Goal: Information Seeking & Learning: Check status

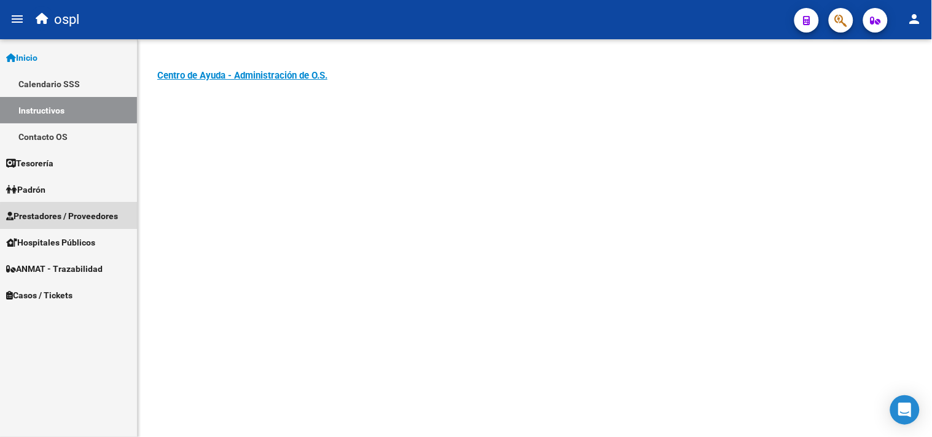
click at [76, 219] on span "Prestadores / Proveedores" at bounding box center [62, 216] width 112 height 14
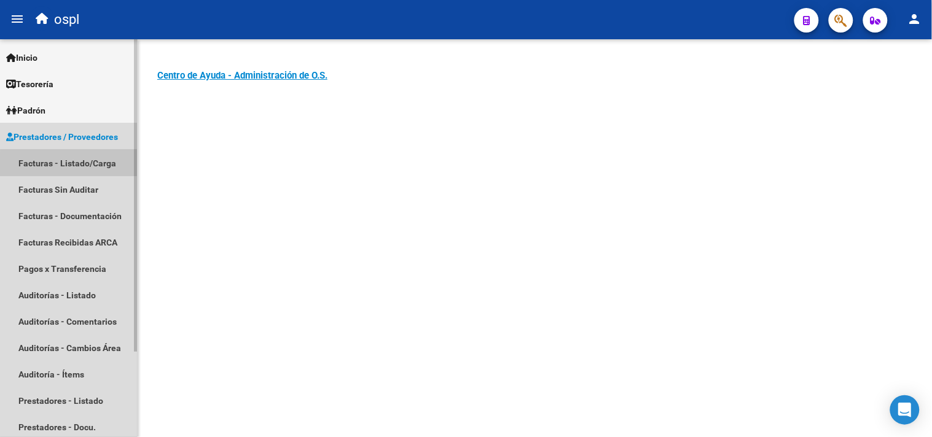
click at [80, 166] on link "Facturas - Listado/Carga" at bounding box center [68, 163] width 137 height 26
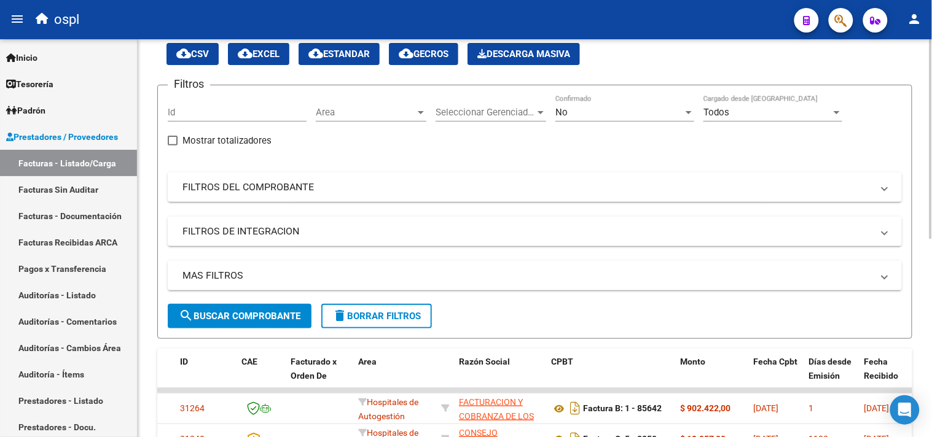
scroll to position [68, 0]
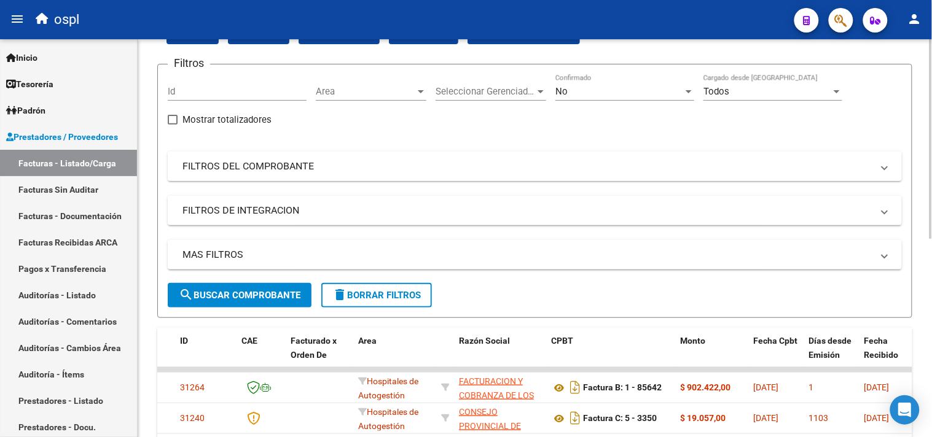
click at [265, 175] on mat-expansion-panel-header "FILTROS DEL COMPROBANTE" at bounding box center [535, 166] width 734 height 29
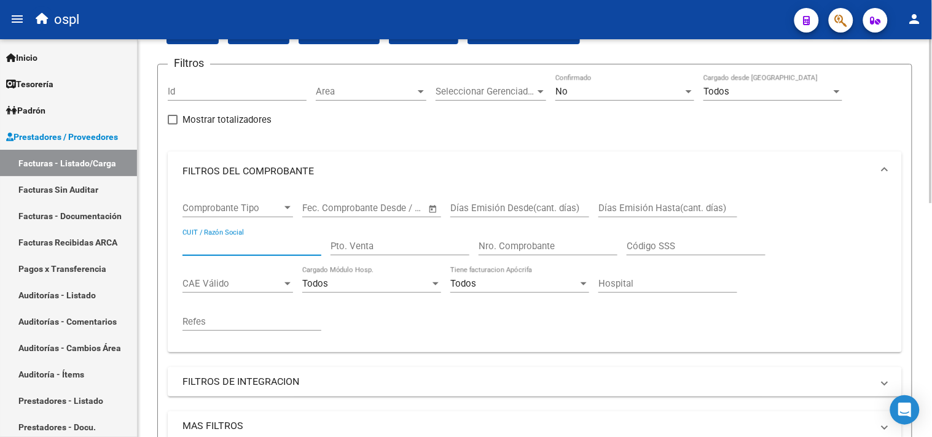
click at [243, 243] on input "CUIT / Razón Social" at bounding box center [251, 246] width 139 height 11
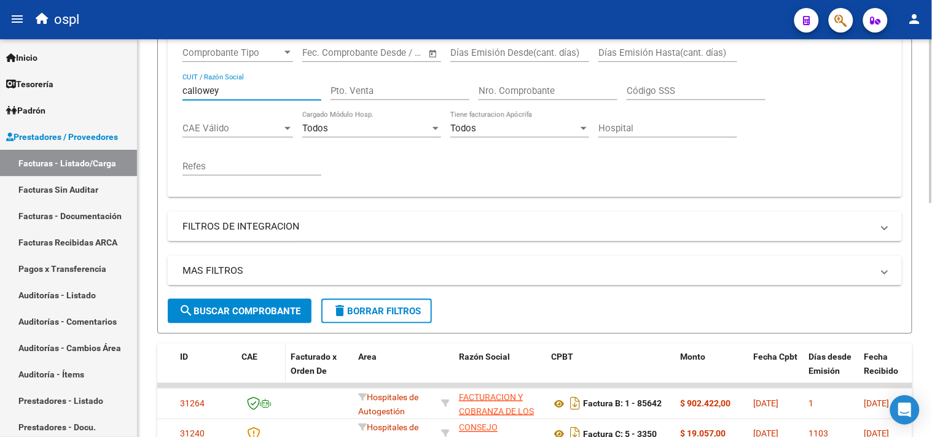
scroll to position [273, 0]
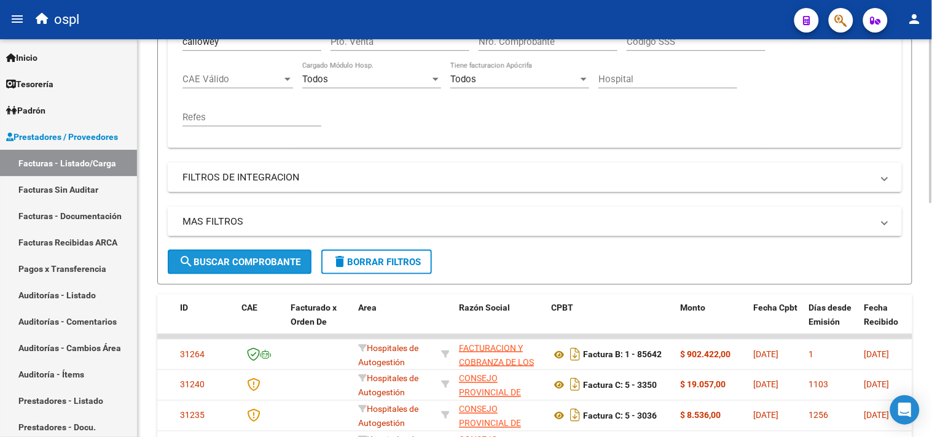
click at [247, 262] on span "search Buscar Comprobante" at bounding box center [240, 262] width 122 height 11
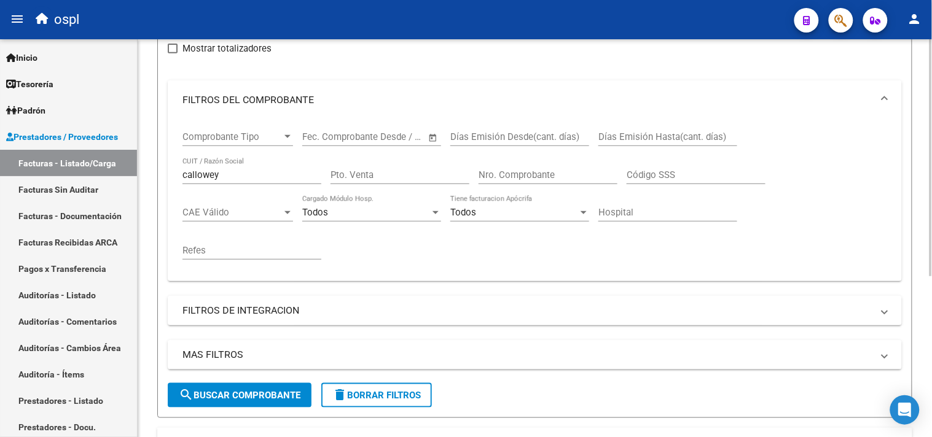
scroll to position [134, 0]
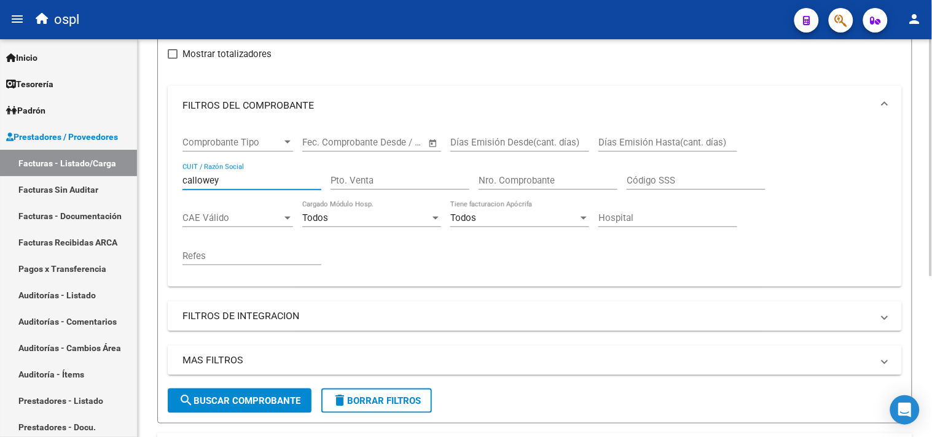
click at [214, 178] on input "callowey" at bounding box center [251, 180] width 139 height 11
type input "[PERSON_NAME]"
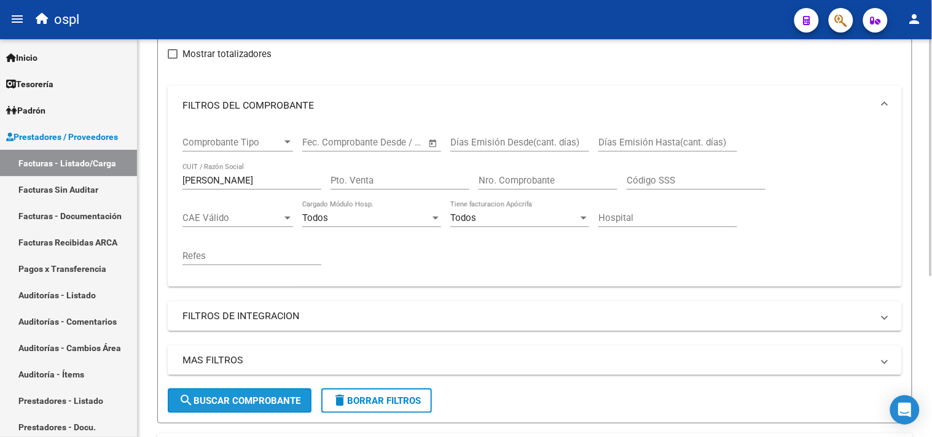
click at [211, 404] on span "search Buscar Comprobante" at bounding box center [240, 401] width 122 height 11
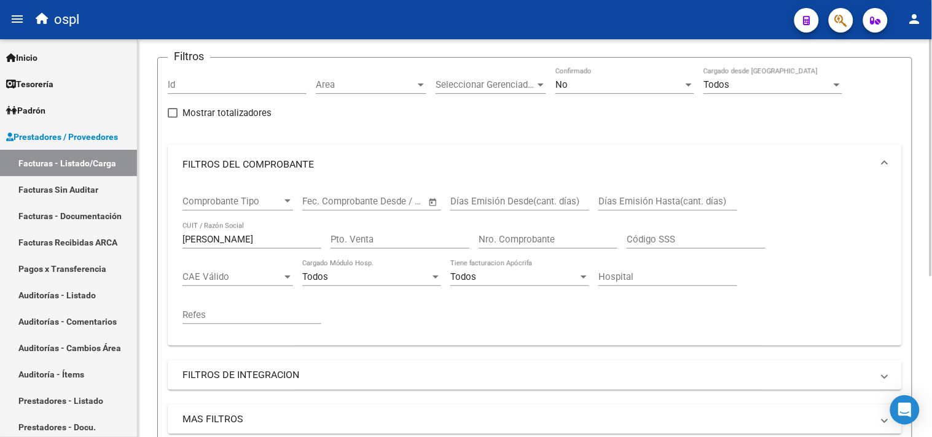
scroll to position [66, 0]
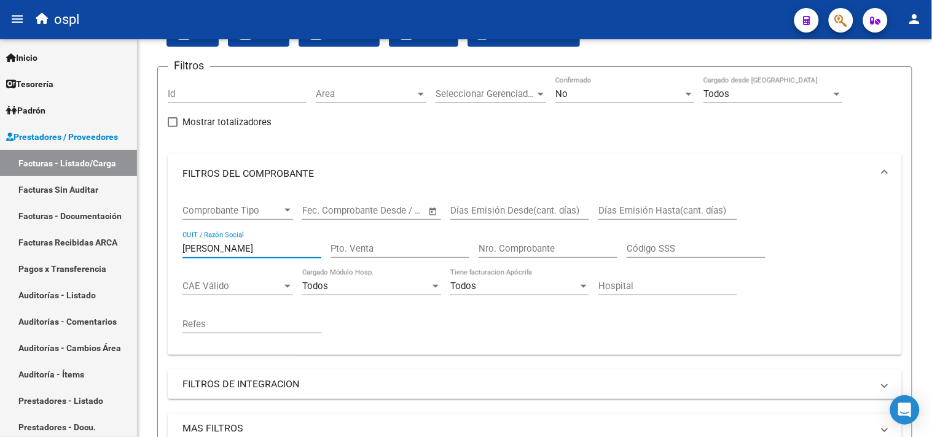
drag, startPoint x: 229, startPoint y: 246, endPoint x: 137, endPoint y: 247, distance: 92.1
click at [136, 247] on mat-sidenav-container "Firma Express Inicio Calendario SSS Instructivos Contacto OS Tesorería Auditorí…" at bounding box center [466, 238] width 932 height 398
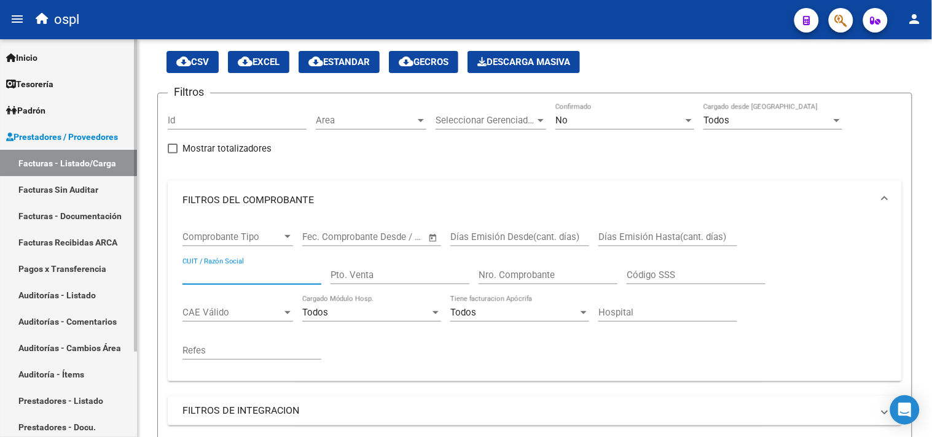
scroll to position [0, 0]
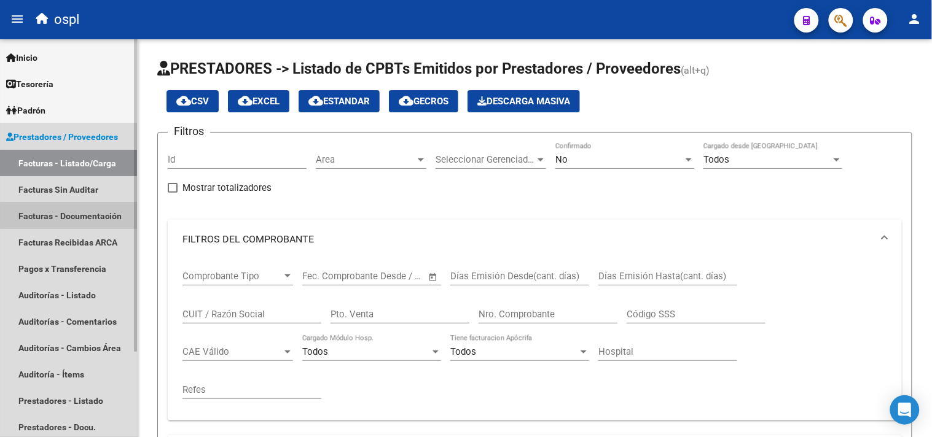
click at [107, 214] on link "Facturas - Documentación" at bounding box center [68, 216] width 137 height 26
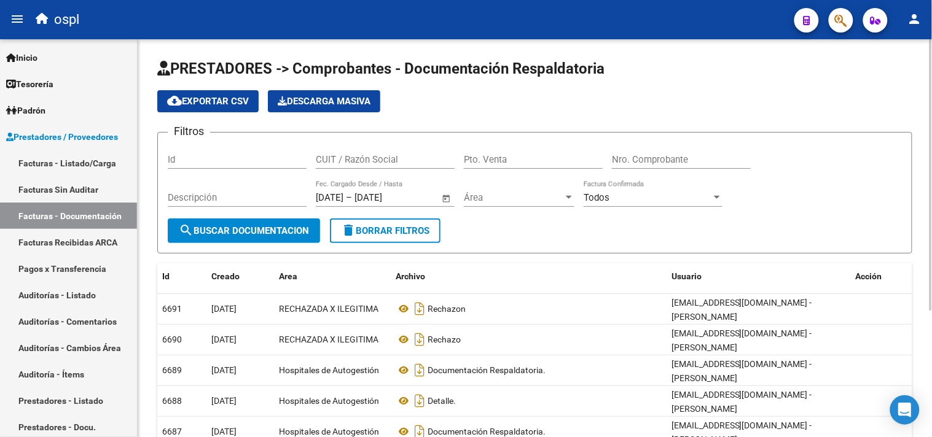
click at [378, 163] on input "CUIT / Razón Social" at bounding box center [385, 159] width 139 height 11
type input "[PERSON_NAME]"
click at [296, 238] on button "search Buscar Documentacion" at bounding box center [244, 231] width 152 height 25
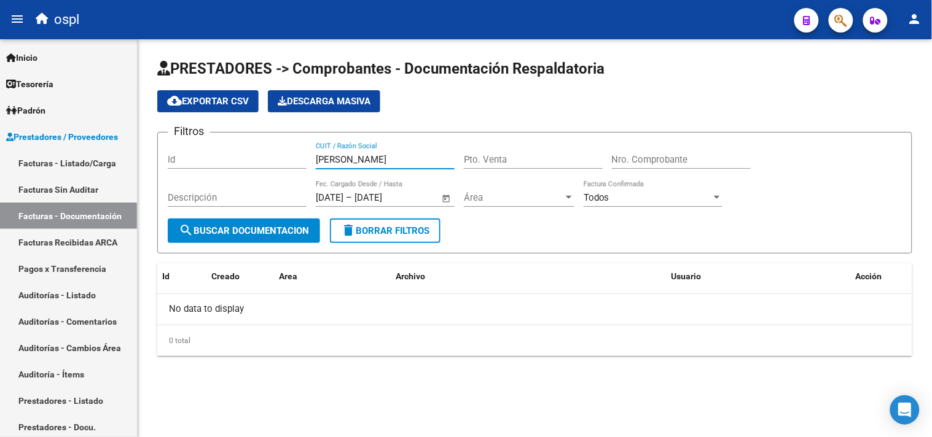
drag, startPoint x: 382, startPoint y: 163, endPoint x: 314, endPoint y: 163, distance: 67.6
click at [314, 163] on div "Filtros Id [PERSON_NAME] CUIT / Razón Social Pto. Venta Nro. Comprobante Descri…" at bounding box center [535, 180] width 734 height 76
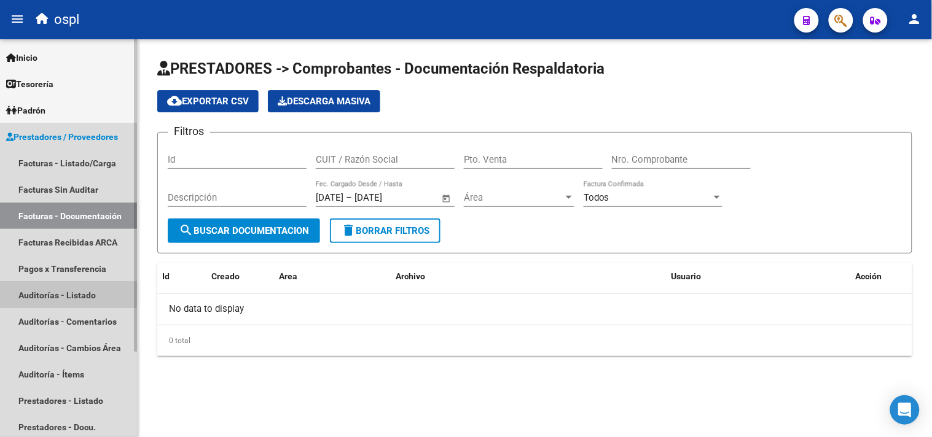
click at [66, 294] on link "Auditorías - Listado" at bounding box center [68, 295] width 137 height 26
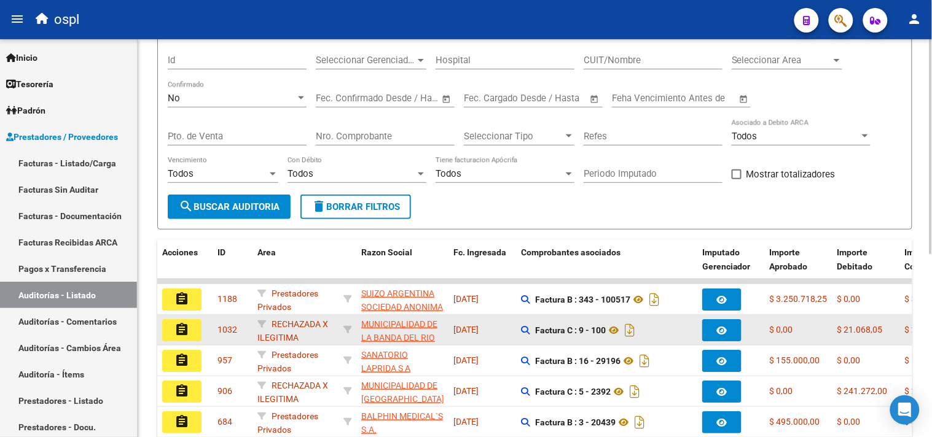
scroll to position [338, 0]
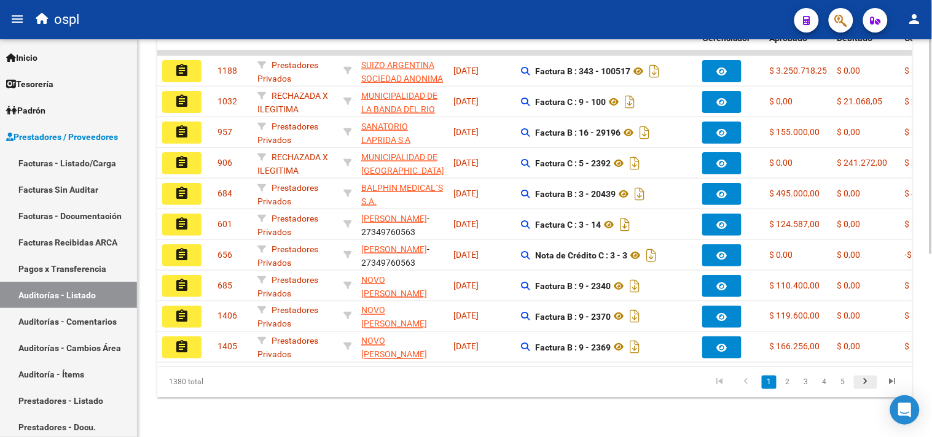
click at [866, 380] on icon "go to next page" at bounding box center [865, 383] width 16 height 15
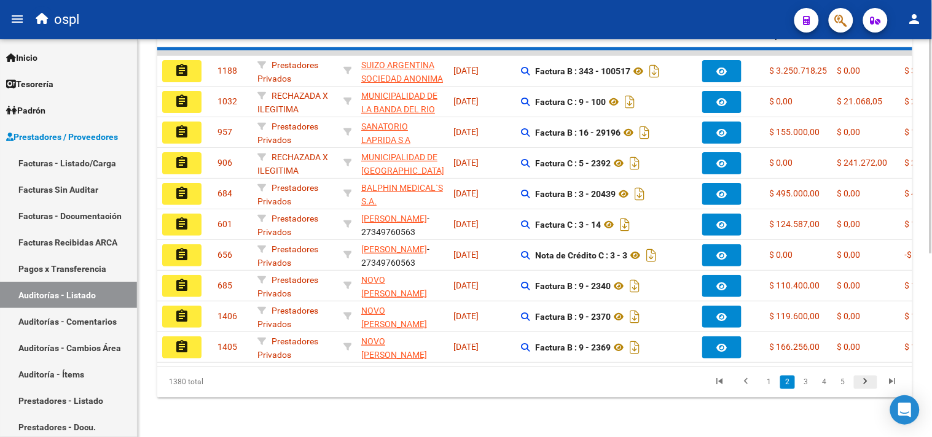
click at [866, 380] on div "1380 total 1 2 3 4 5" at bounding box center [534, 382] width 755 height 31
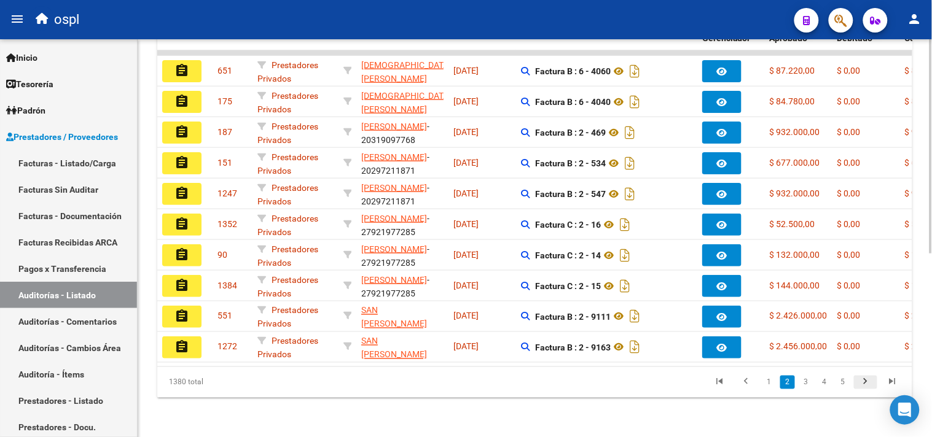
click at [866, 380] on icon "go to next page" at bounding box center [865, 383] width 16 height 15
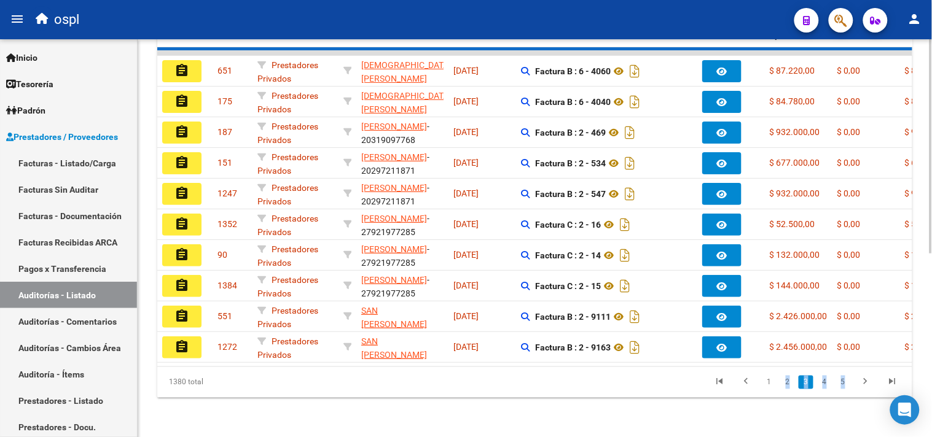
click at [867, 380] on div "1380 total 1 2 3 4 5" at bounding box center [534, 382] width 755 height 31
click at [867, 382] on div "1380 total 1 2 3 4 5" at bounding box center [534, 382] width 755 height 31
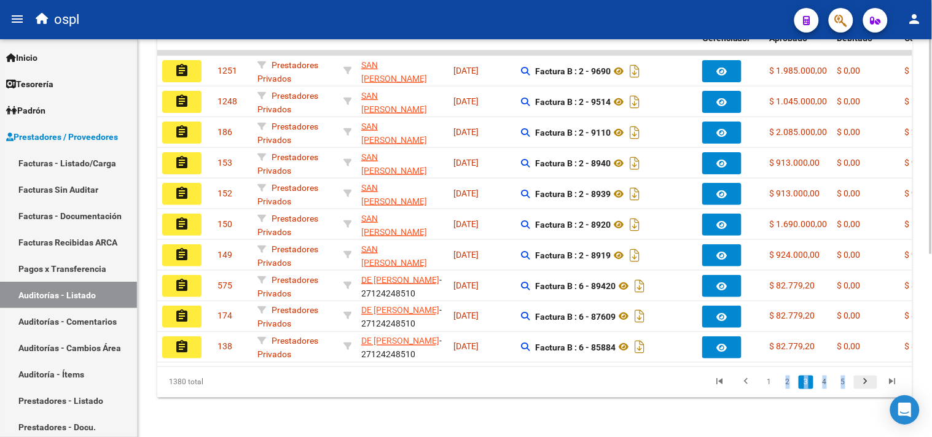
click at [865, 384] on icon "go to next page" at bounding box center [865, 383] width 16 height 15
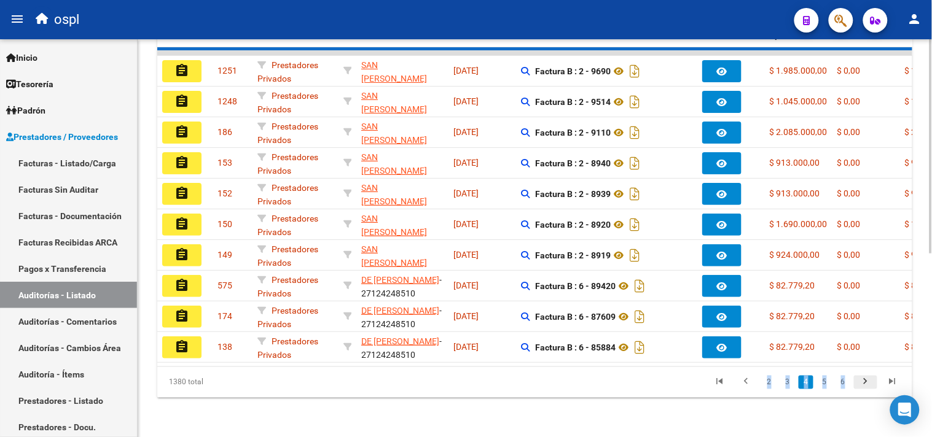
click at [865, 384] on div "1380 total 2 3 4 5 6" at bounding box center [534, 382] width 755 height 31
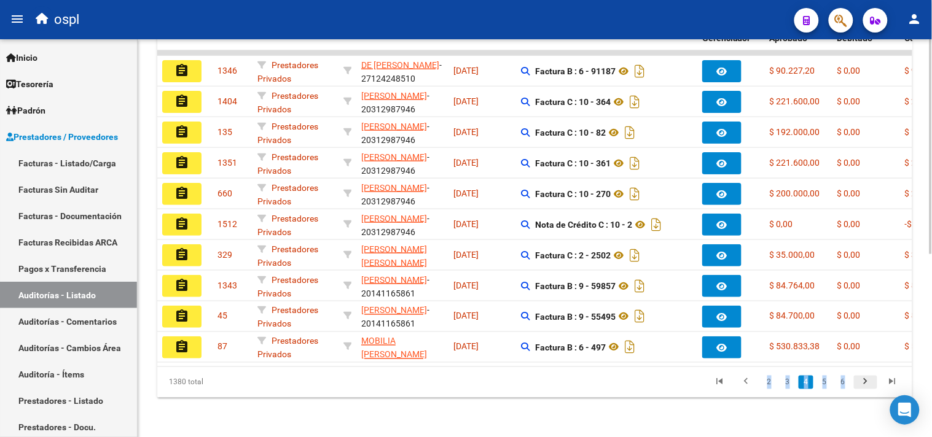
click at [865, 384] on icon "go to next page" at bounding box center [865, 383] width 16 height 15
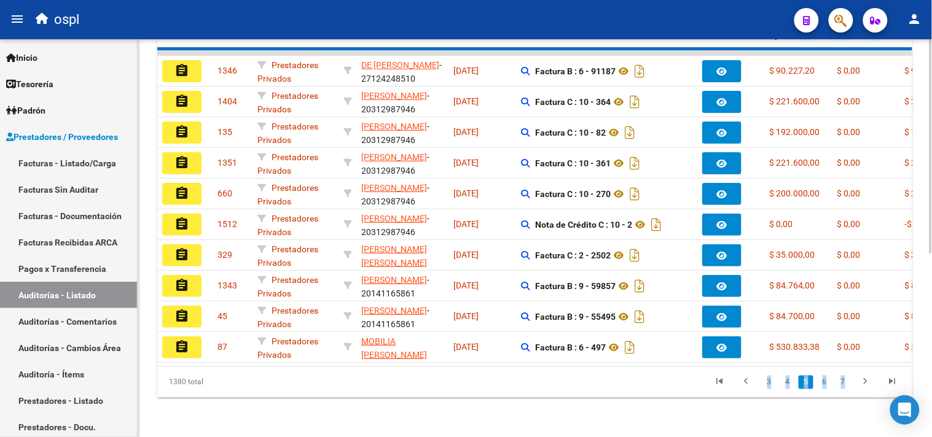
click at [865, 384] on div "1380 total 3 4 5 6 7" at bounding box center [534, 382] width 755 height 31
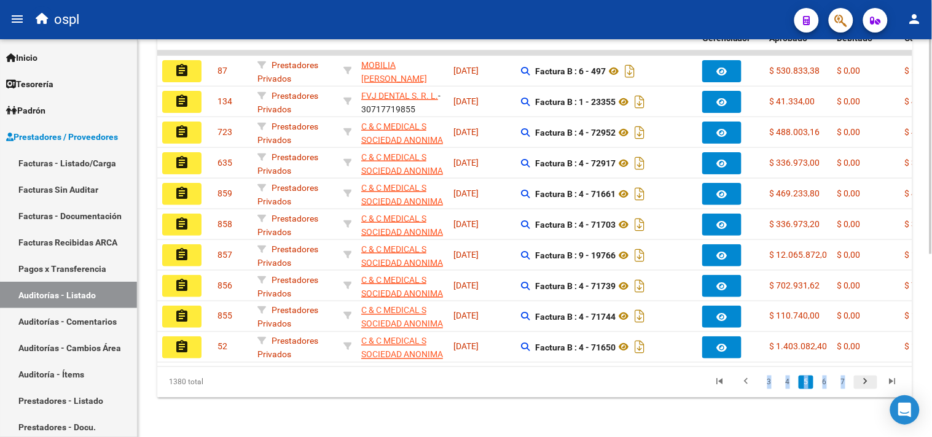
click at [865, 384] on icon "go to next page" at bounding box center [865, 383] width 16 height 15
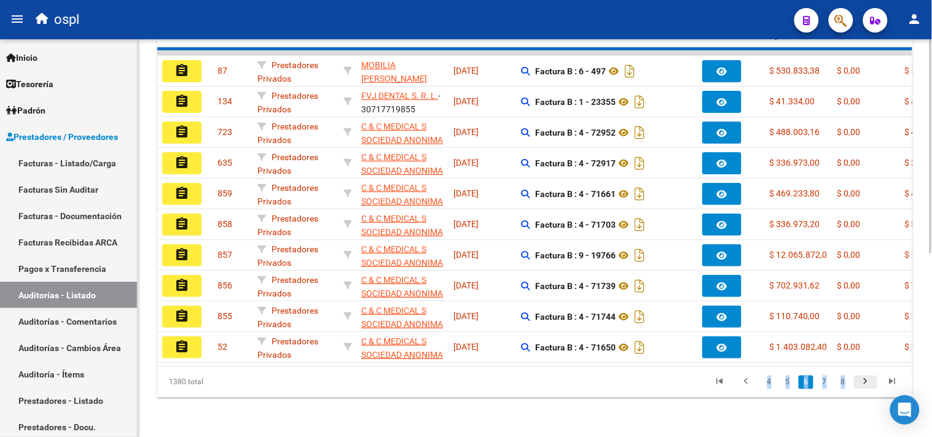
click at [865, 384] on div "1380 total 4 5 6 7 8" at bounding box center [534, 382] width 755 height 31
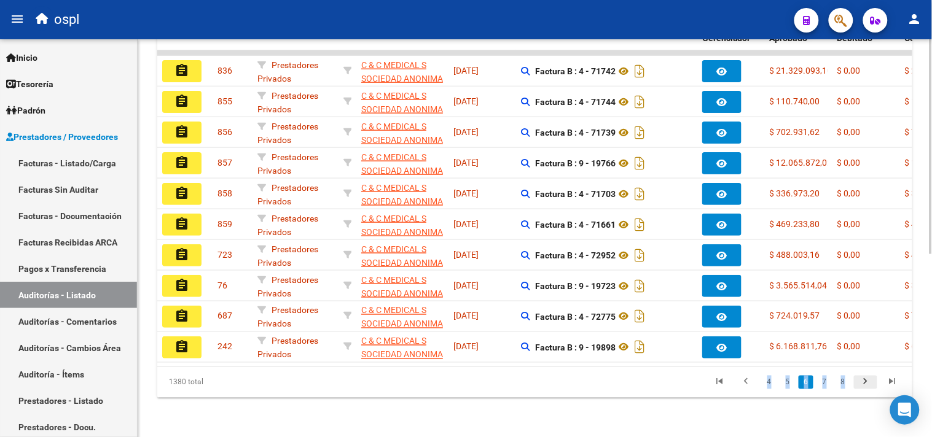
click at [865, 384] on icon "go to next page" at bounding box center [865, 383] width 16 height 15
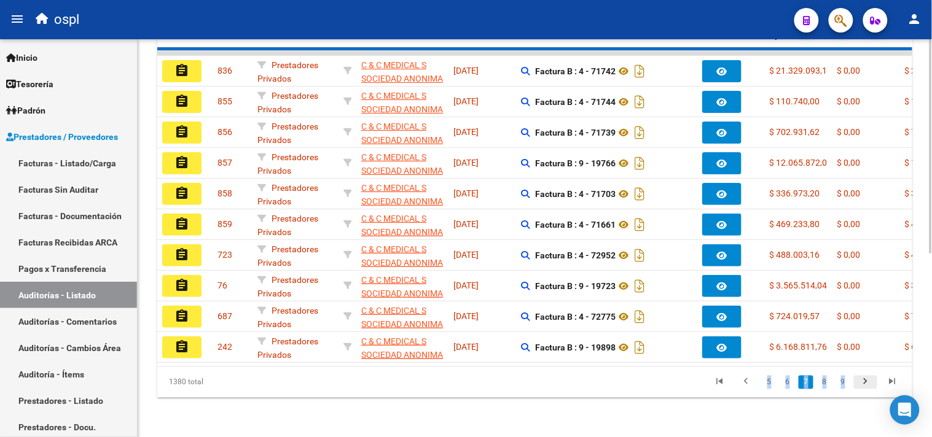
click at [865, 384] on div "1380 total 5 6 7 8 9" at bounding box center [534, 382] width 755 height 31
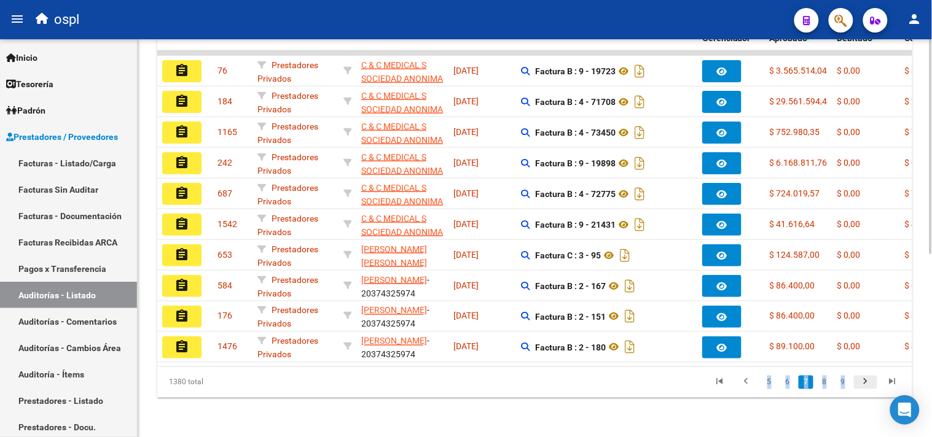
click at [865, 384] on icon "go to next page" at bounding box center [865, 383] width 16 height 15
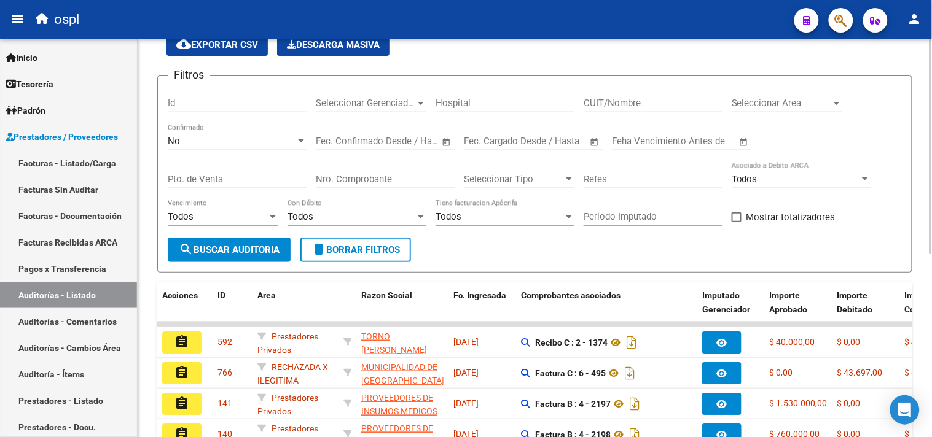
scroll to position [0, 0]
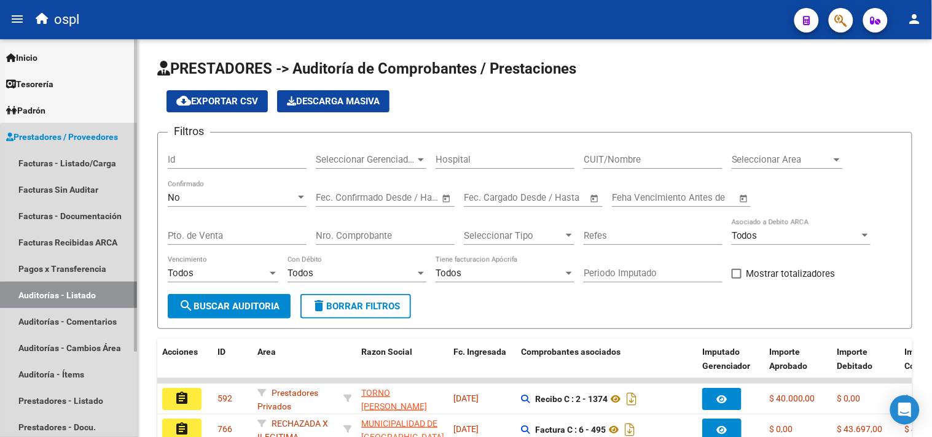
click at [82, 296] on link "Auditorías - Listado" at bounding box center [68, 295] width 137 height 26
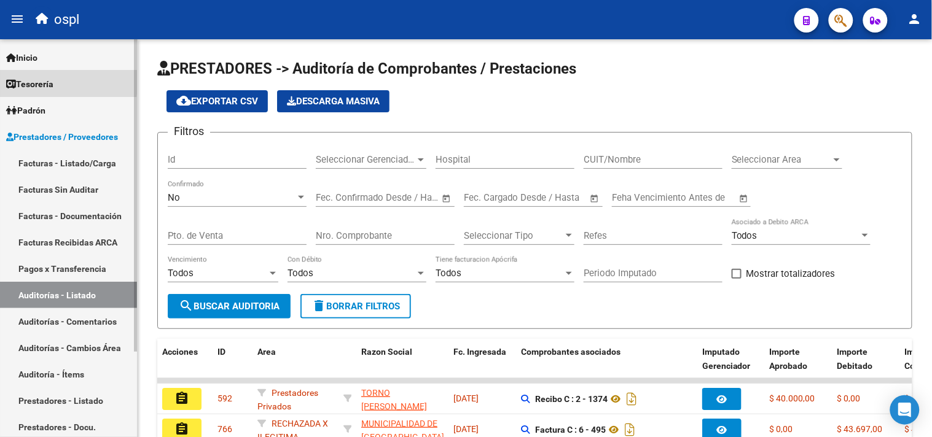
click at [41, 80] on span "Tesorería" at bounding box center [29, 84] width 47 height 14
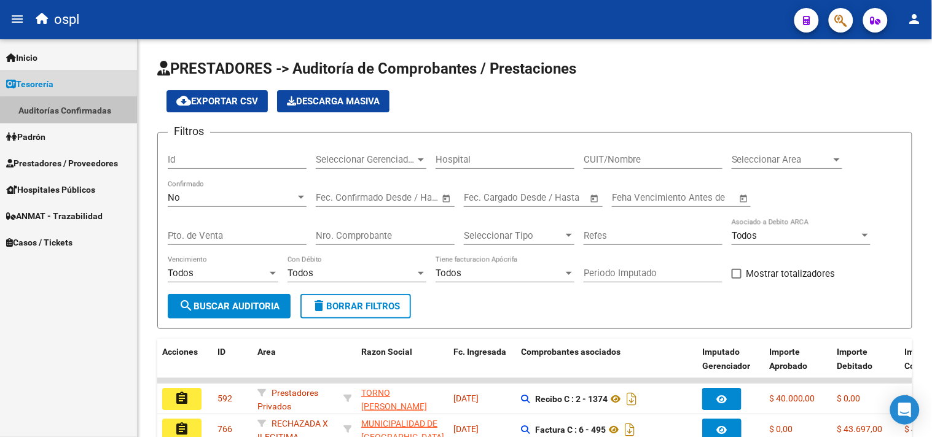
click at [72, 113] on link "Auditorías Confirmadas" at bounding box center [68, 110] width 137 height 26
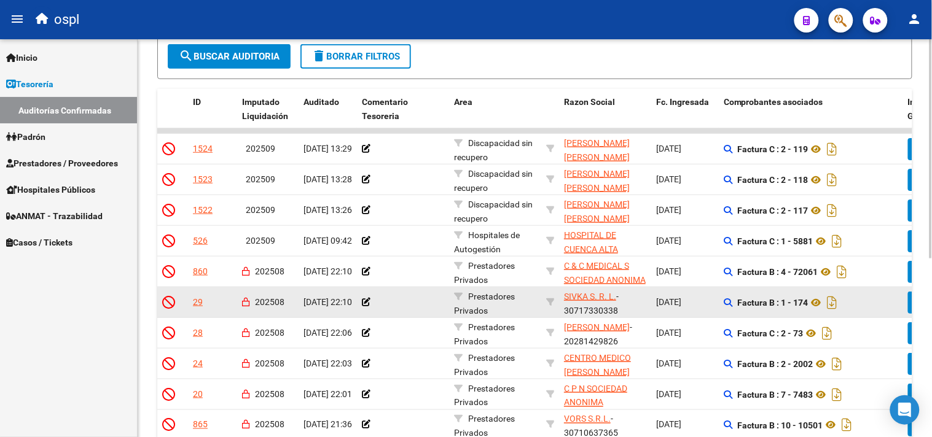
scroll to position [324, 0]
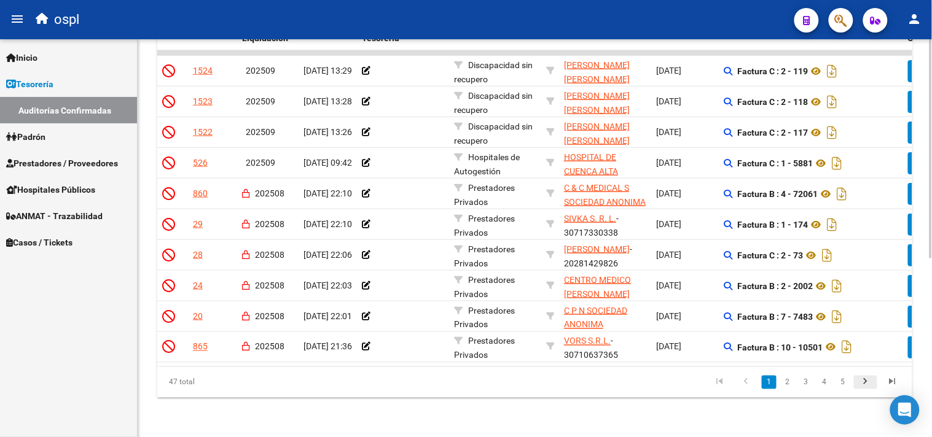
click at [866, 381] on icon "go to next page" at bounding box center [865, 383] width 16 height 15
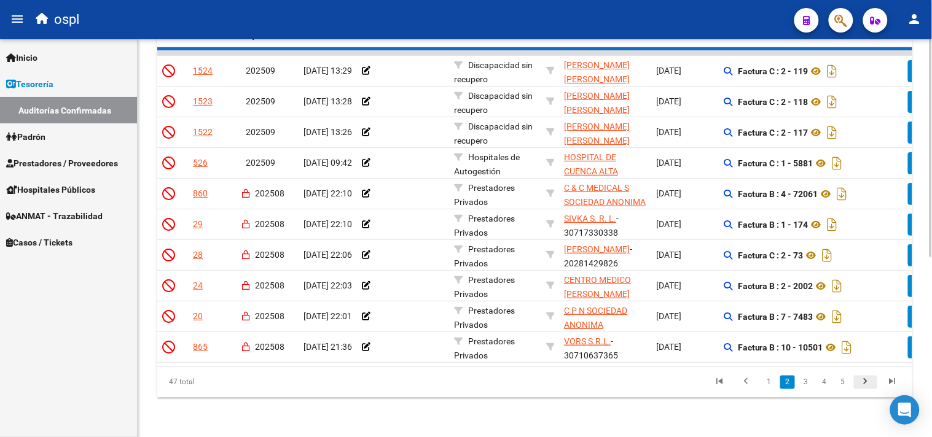
click at [866, 381] on div "47 total 1 2 3 4 5" at bounding box center [534, 382] width 755 height 31
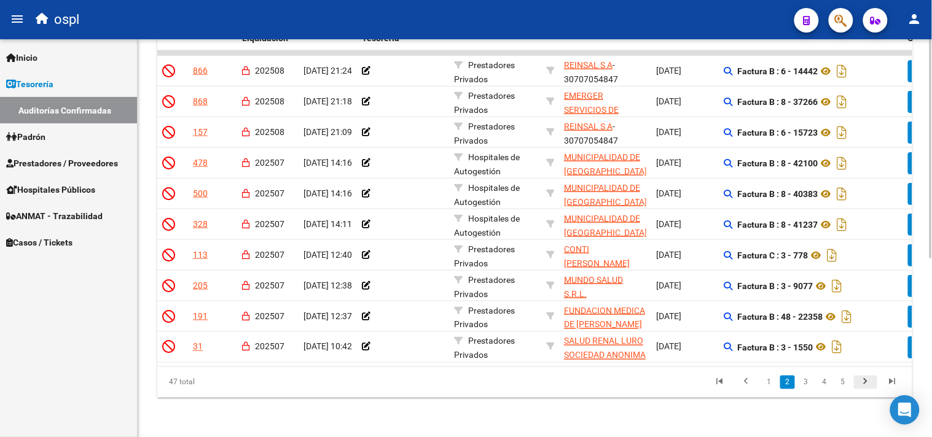
click at [866, 381] on icon "go to next page" at bounding box center [865, 383] width 16 height 15
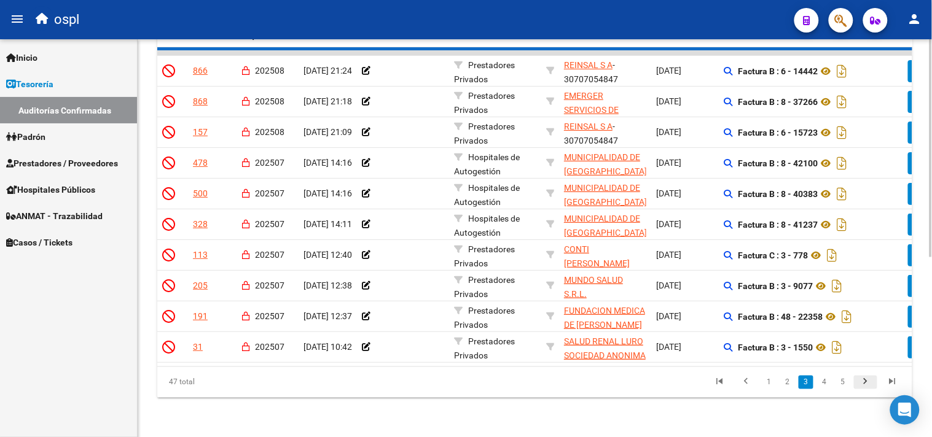
click at [866, 381] on div "47 total 1 2 3 4 5" at bounding box center [534, 382] width 755 height 31
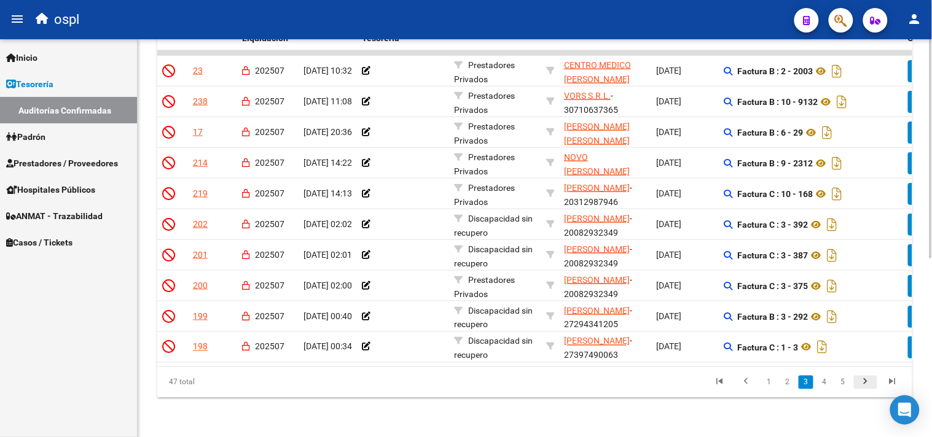
click at [867, 381] on icon "go to next page" at bounding box center [865, 383] width 16 height 15
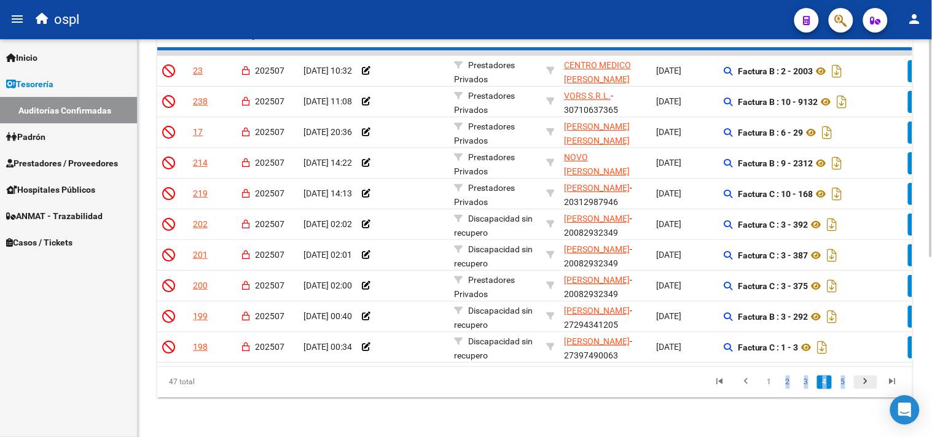
click at [867, 381] on div "47 total 1 2 3 4 5" at bounding box center [534, 382] width 755 height 31
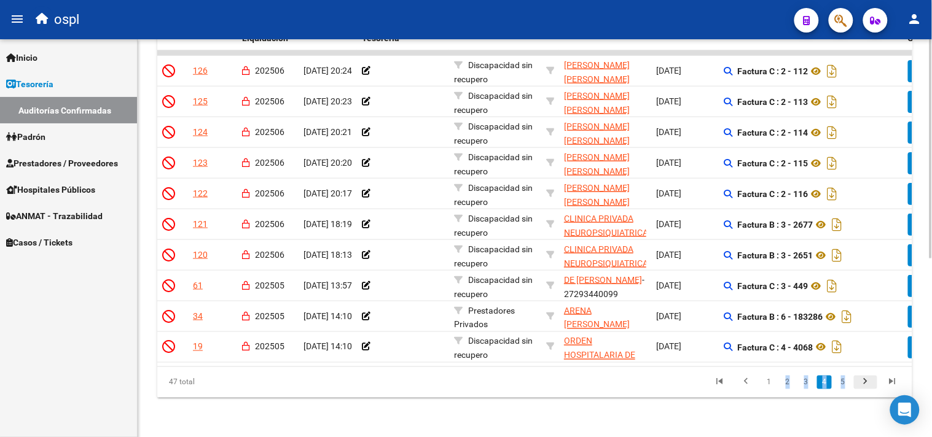
click at [864, 383] on icon "go to next page" at bounding box center [865, 383] width 16 height 15
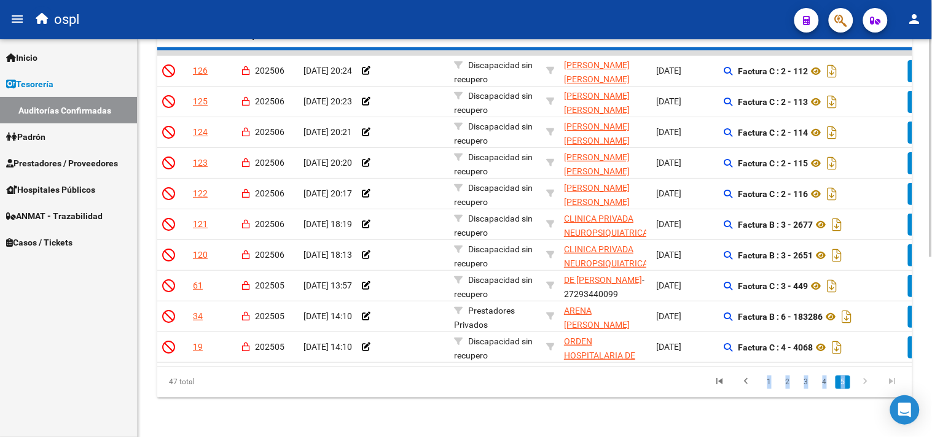
click at [864, 383] on div "47 total 1 2 3 4 5" at bounding box center [534, 382] width 755 height 31
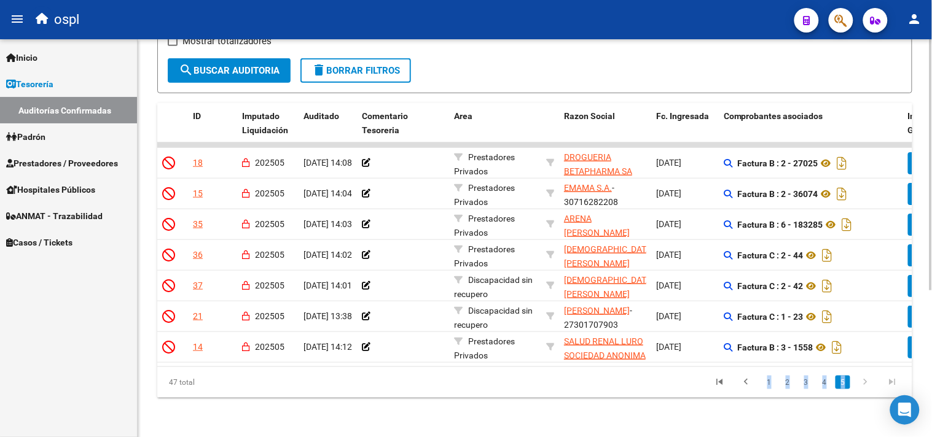
scroll to position [232, 0]
click at [864, 383] on div "47 total 1 2 3 4 5" at bounding box center [534, 382] width 755 height 31
click at [864, 383] on icon "go to next page" at bounding box center [865, 383] width 16 height 15
click at [740, 381] on icon "go to previous page" at bounding box center [746, 383] width 16 height 15
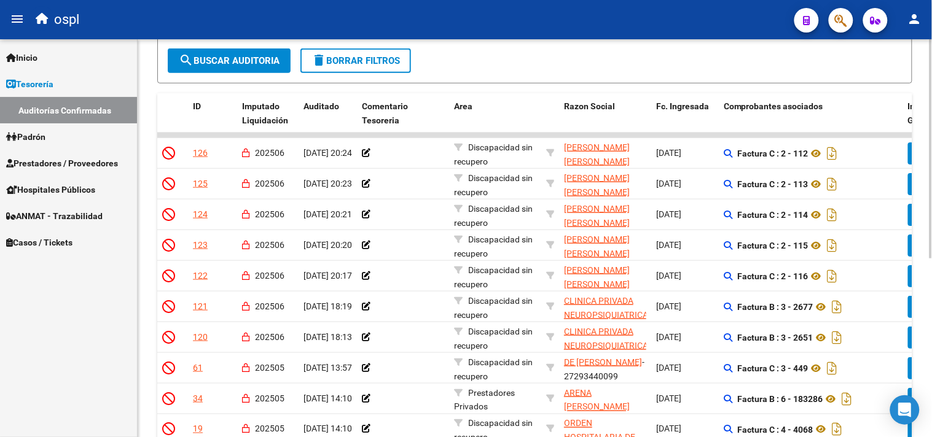
click at [740, 381] on datatable-body-cell "Factura C : 3 - 449" at bounding box center [811, 368] width 184 height 30
click at [58, 140] on link "Padrón" at bounding box center [68, 136] width 137 height 26
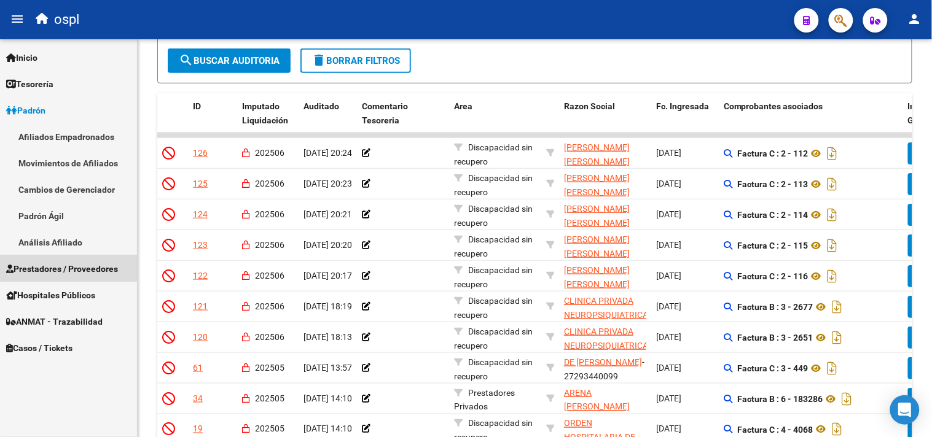
click at [63, 268] on span "Prestadores / Proveedores" at bounding box center [62, 269] width 112 height 14
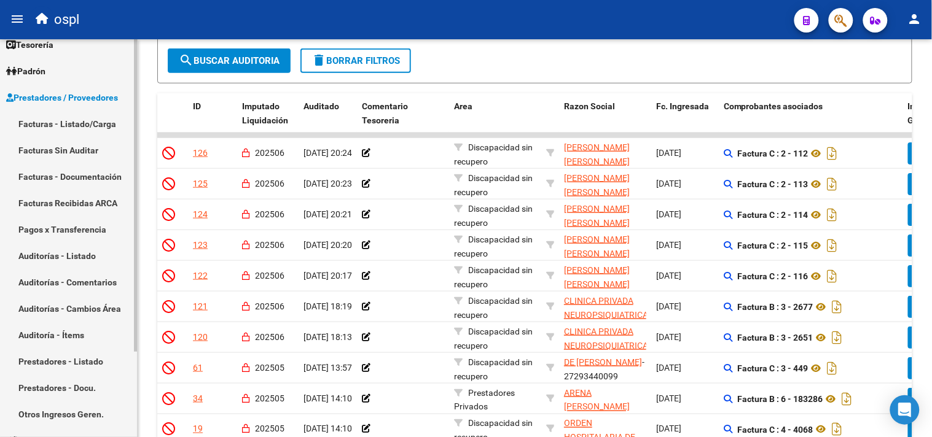
scroll to position [68, 0]
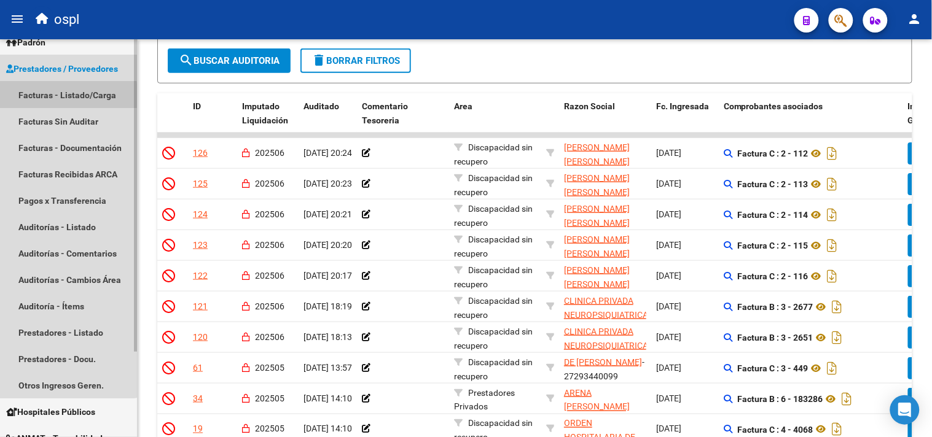
click at [60, 96] on link "Facturas - Listado/Carga" at bounding box center [68, 95] width 137 height 26
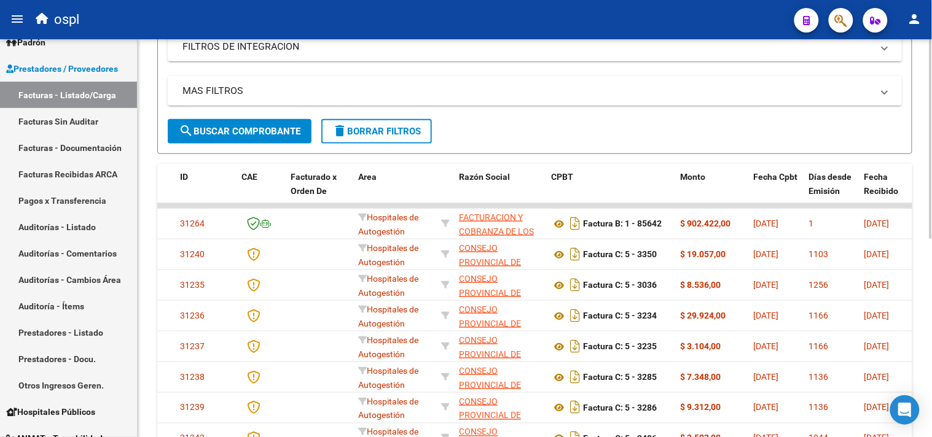
scroll to position [28, 0]
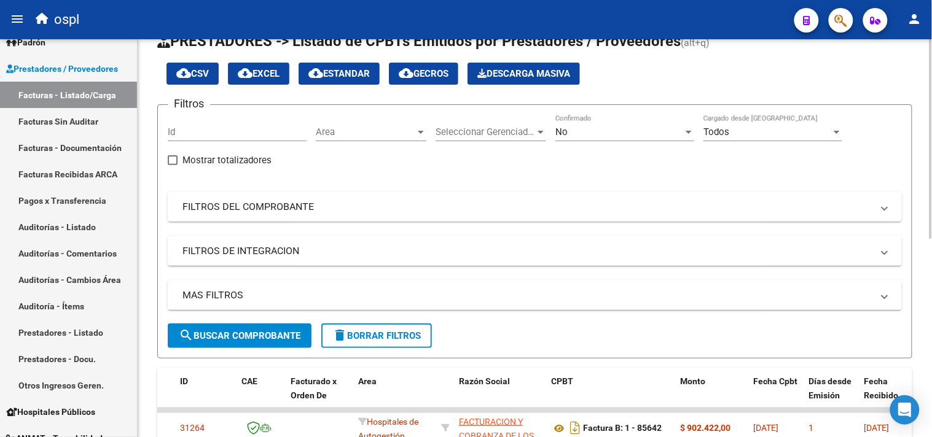
click at [249, 213] on mat-panel-title "FILTROS DEL COMPROBANTE" at bounding box center [527, 207] width 690 height 14
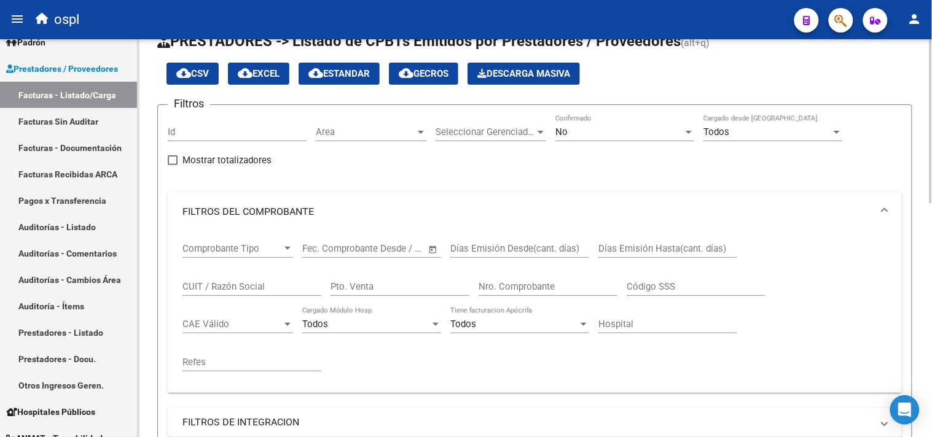
click at [217, 290] on input "CUIT / Razón Social" at bounding box center [251, 286] width 139 height 11
type input "n"
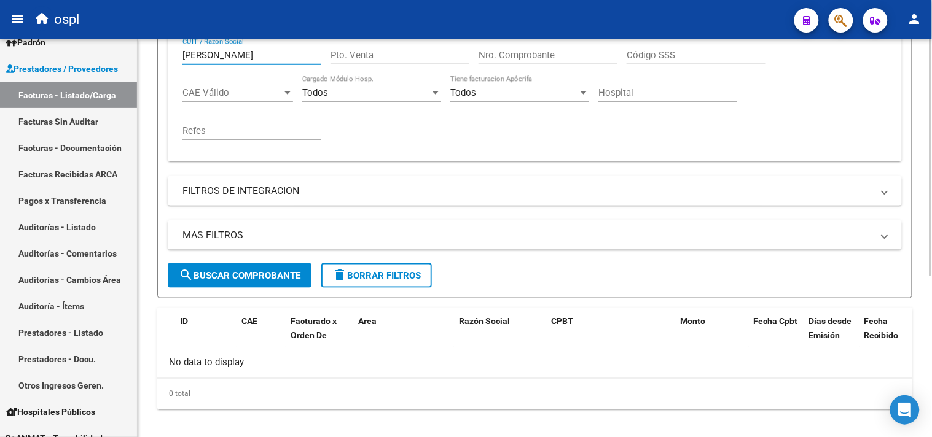
scroll to position [271, 0]
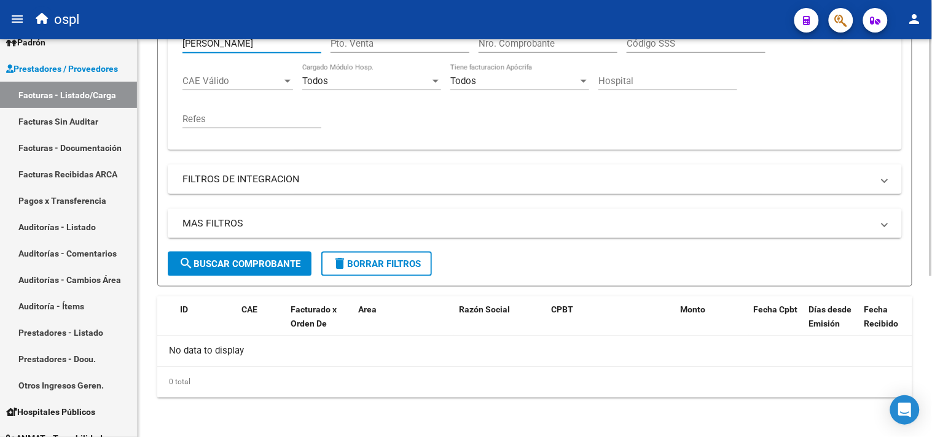
type input "[PERSON_NAME]"
click at [283, 269] on span "search Buscar Comprobante" at bounding box center [240, 264] width 122 height 11
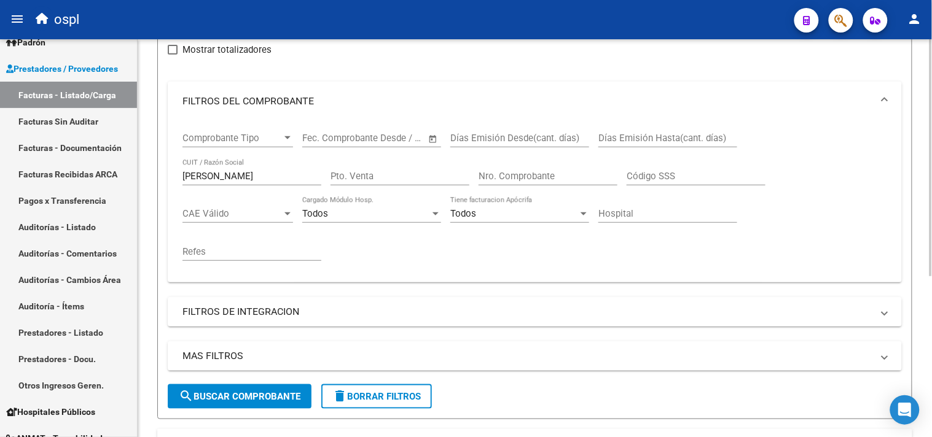
scroll to position [134, 0]
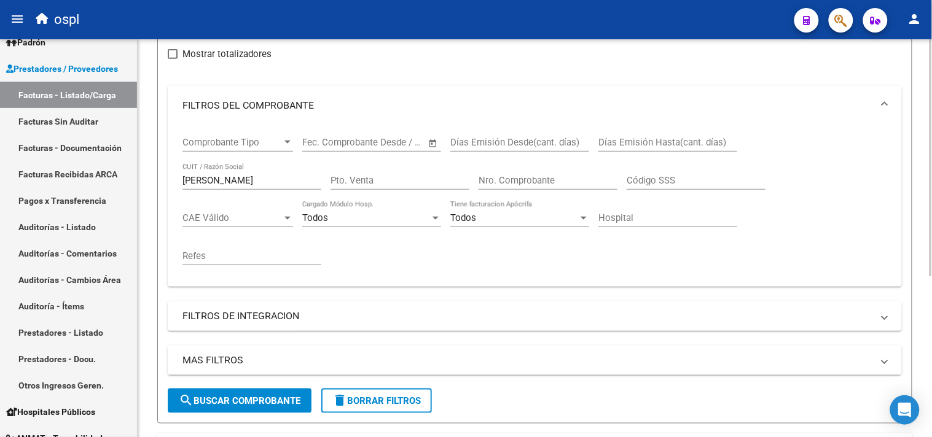
click at [590, 188] on div "Nro. Comprobante" at bounding box center [547, 176] width 139 height 26
click at [248, 176] on input "[PERSON_NAME]" at bounding box center [251, 180] width 139 height 11
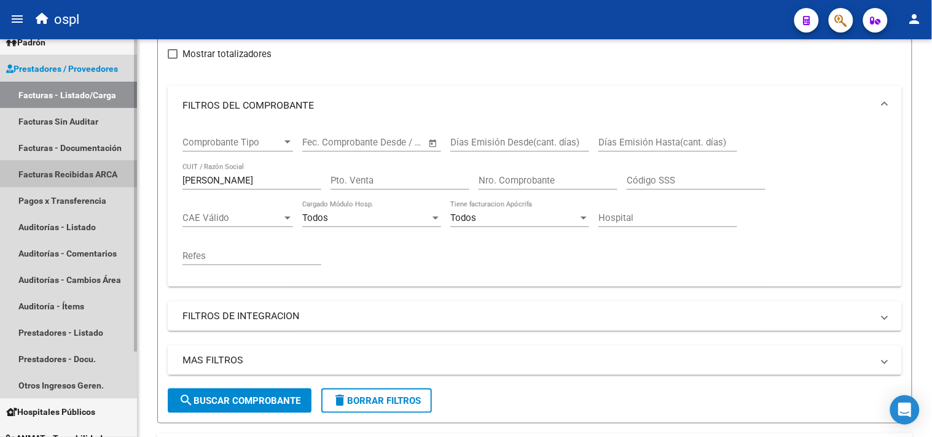
click at [80, 173] on link "Facturas Recibidas ARCA" at bounding box center [68, 174] width 137 height 26
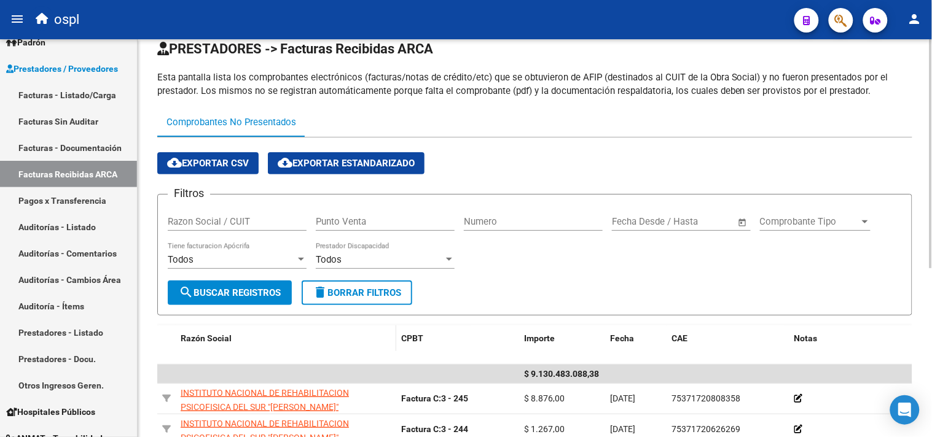
scroll to position [134, 0]
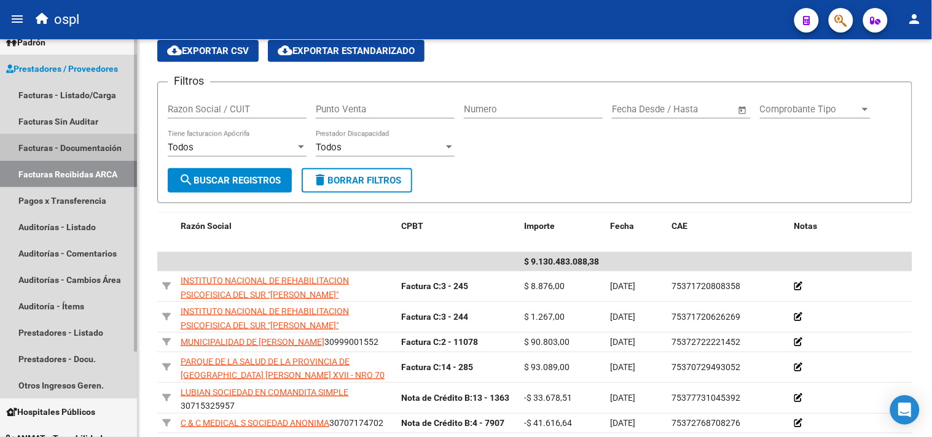
click at [71, 147] on link "Facturas - Documentación" at bounding box center [68, 148] width 137 height 26
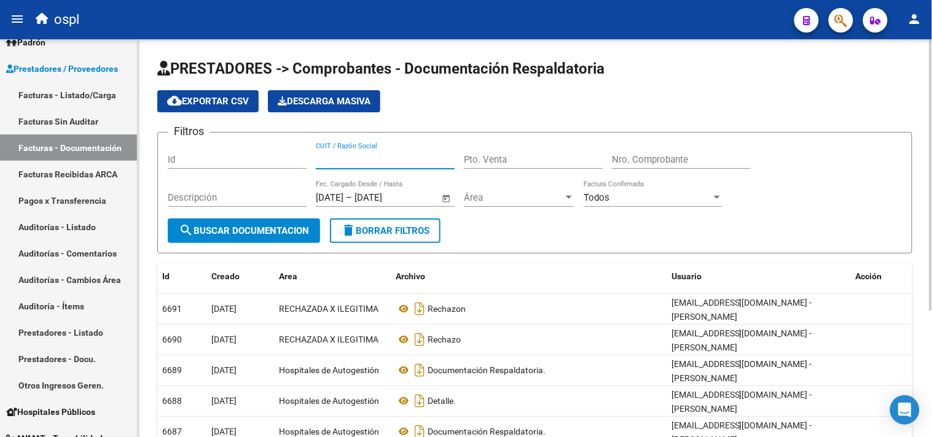
click at [335, 158] on input "CUIT / Razón Social" at bounding box center [385, 159] width 139 height 11
type input "[PERSON_NAME]"
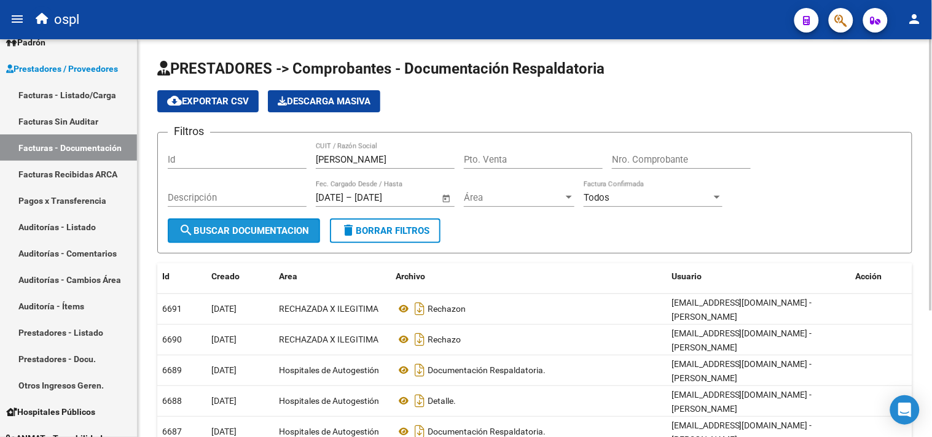
click at [287, 236] on button "search Buscar Documentacion" at bounding box center [244, 231] width 152 height 25
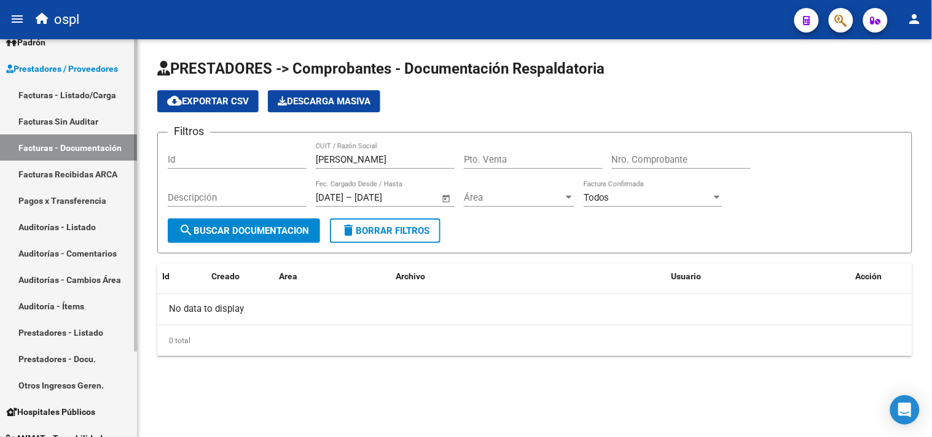
click at [58, 120] on link "Facturas Sin Auditar" at bounding box center [68, 121] width 137 height 26
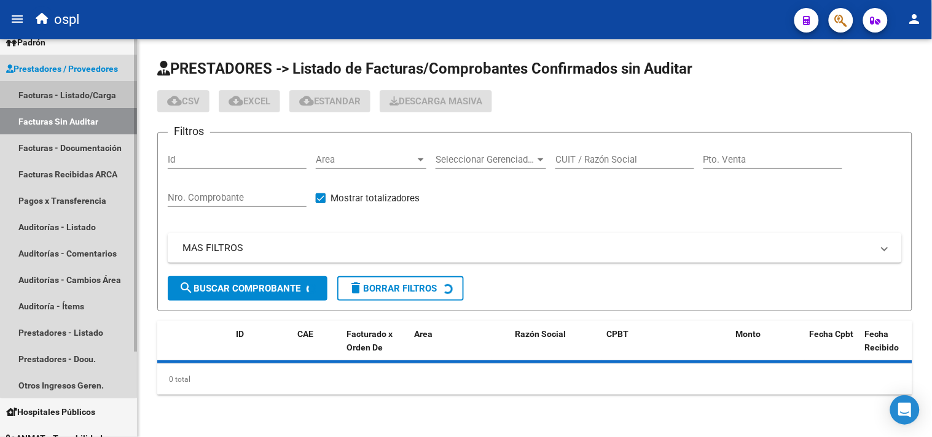
click at [68, 90] on link "Facturas - Listado/Carga" at bounding box center [68, 95] width 137 height 26
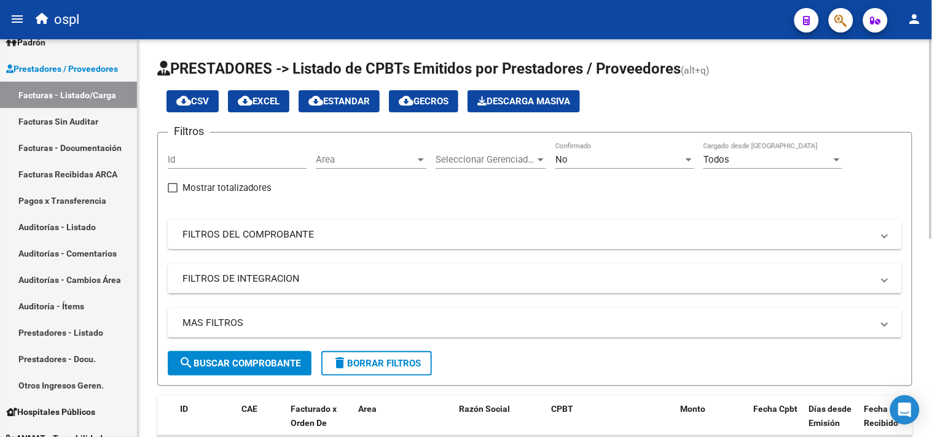
click at [259, 241] on mat-panel-title "FILTROS DEL COMPROBANTE" at bounding box center [527, 235] width 690 height 14
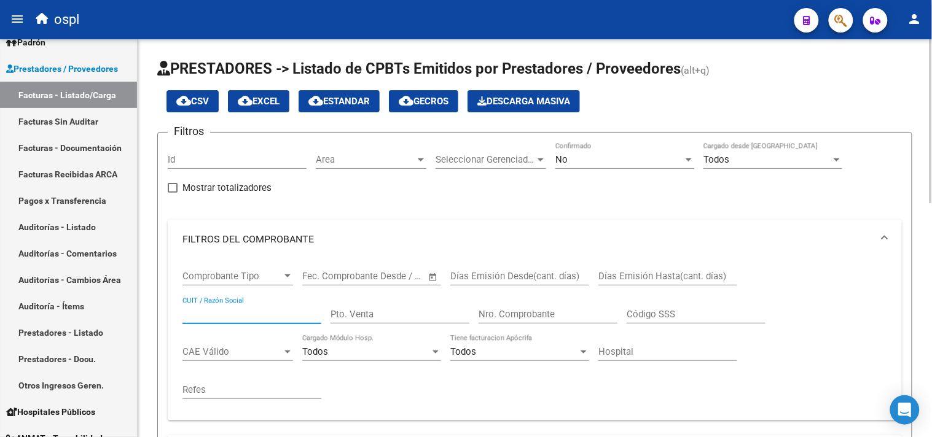
paste input "54666243"
click at [183, 317] on input "54666243" at bounding box center [251, 314] width 139 height 11
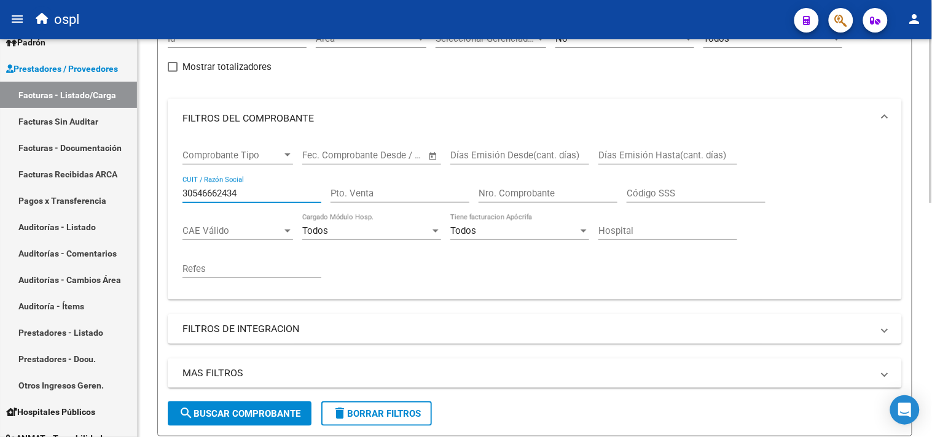
scroll to position [273, 0]
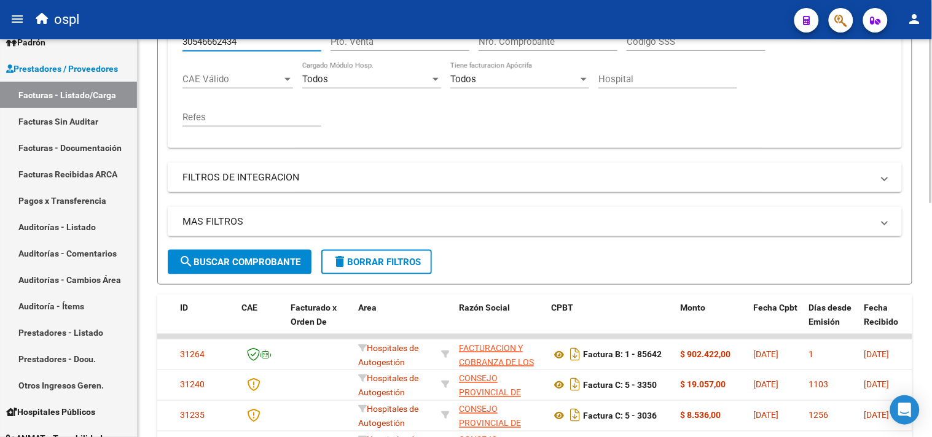
type input "30546662434"
click at [246, 263] on span "search Buscar Comprobante" at bounding box center [240, 262] width 122 height 11
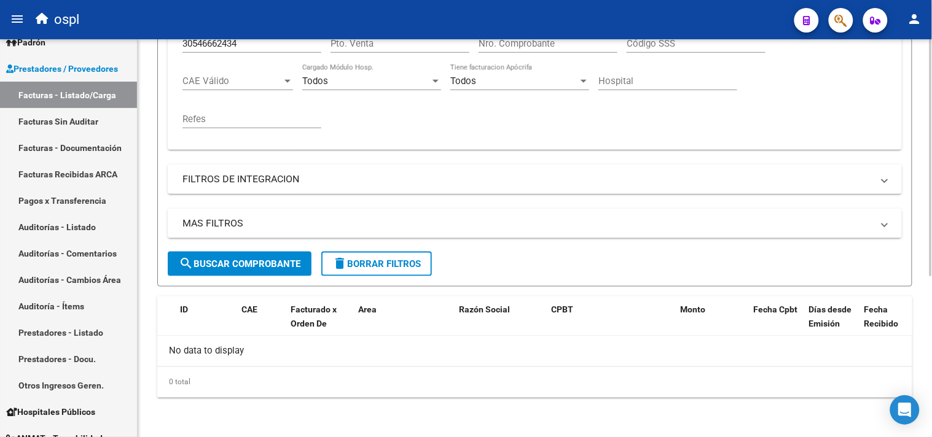
scroll to position [271, 0]
click at [90, 119] on link "Facturas Sin Auditar" at bounding box center [68, 121] width 137 height 26
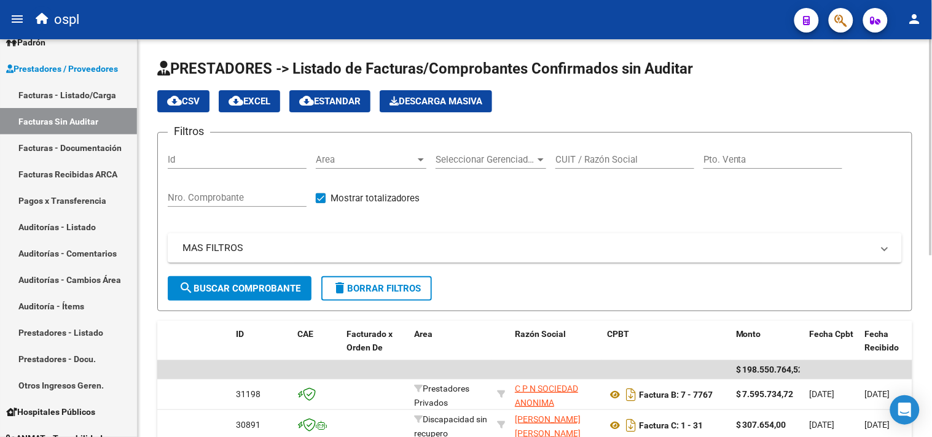
scroll to position [68, 0]
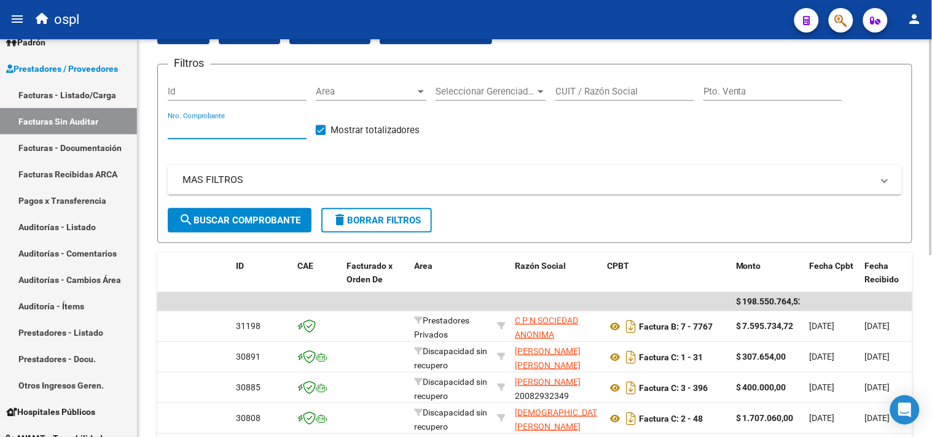
click at [220, 127] on input "Nro. Comprobante" at bounding box center [237, 129] width 139 height 11
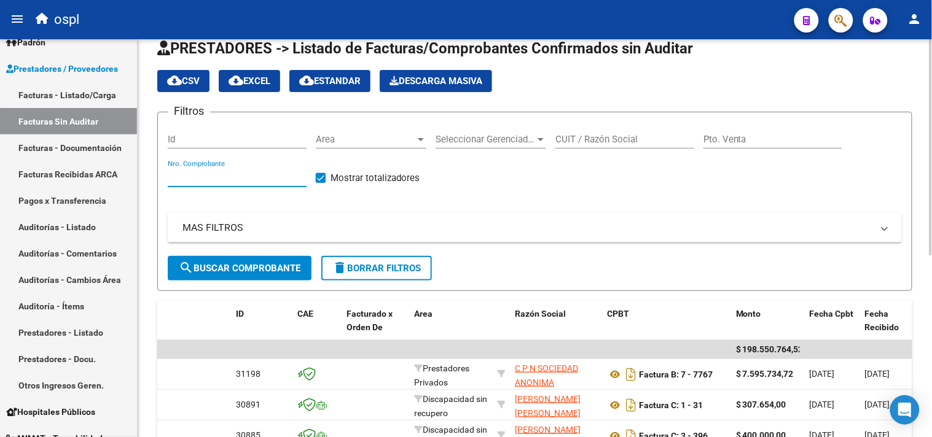
scroll to position [0, 0]
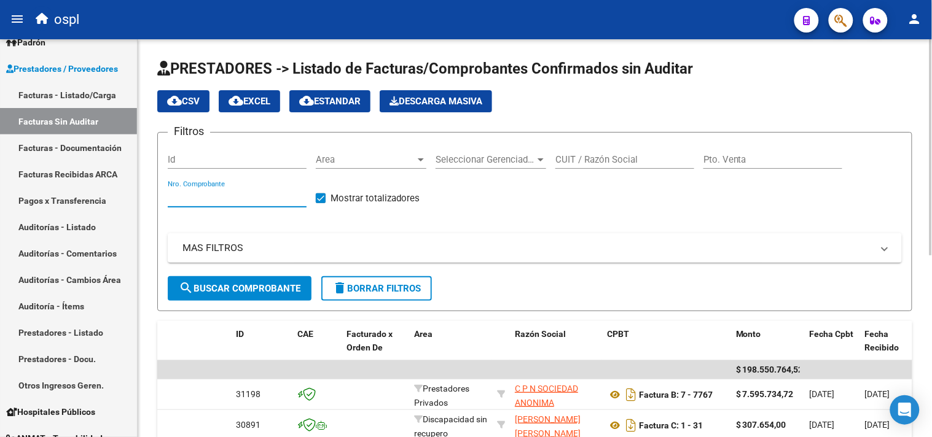
click at [660, 162] on input "CUIT / Razón Social" at bounding box center [624, 159] width 139 height 11
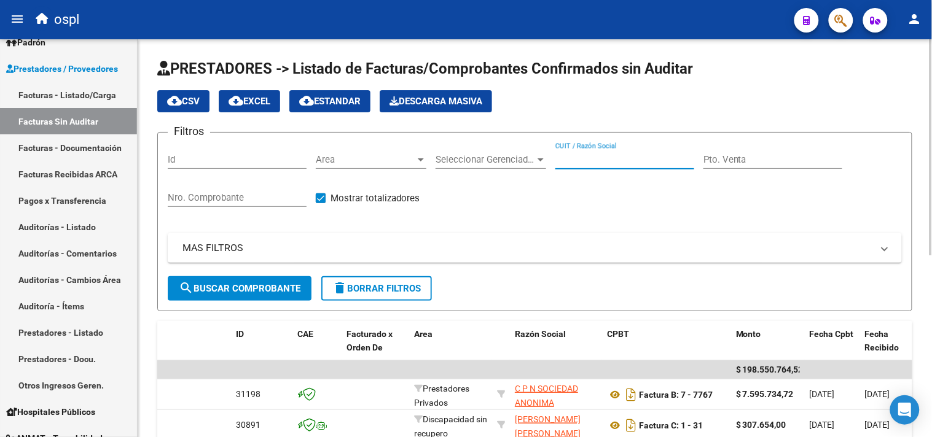
paste input "54666243"
click at [554, 158] on app-drop-down-list "Seleccionar Gerenciador Seleccionar Gerenciador" at bounding box center [495, 161] width 120 height 38
click at [556, 158] on input "54666243" at bounding box center [624, 159] width 139 height 11
click at [628, 158] on input "3054666243" at bounding box center [624, 159] width 139 height 11
type input "30546662434"
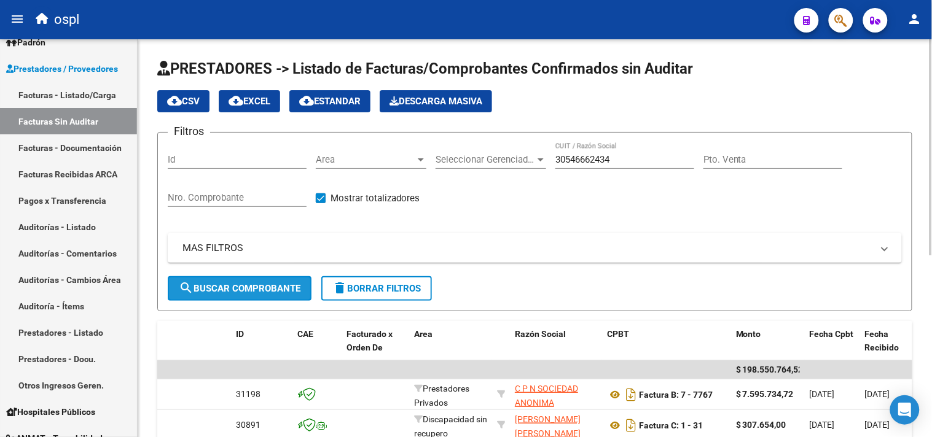
click at [268, 289] on span "search Buscar Comprobante" at bounding box center [240, 288] width 122 height 11
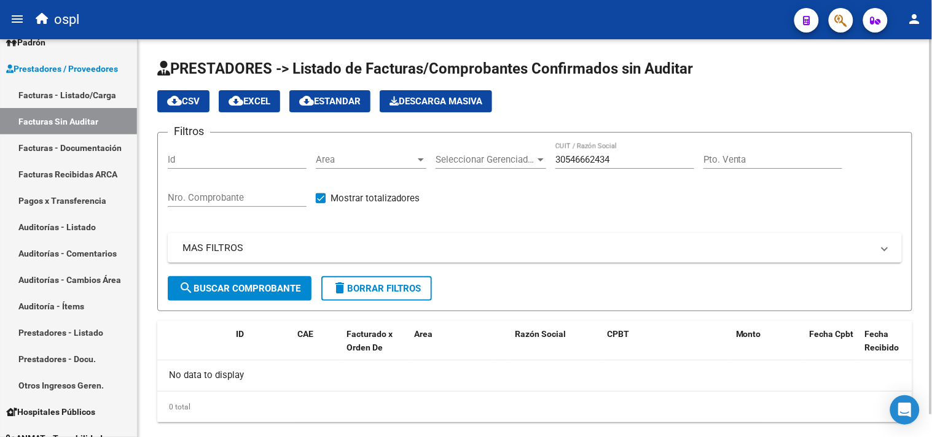
scroll to position [23, 0]
